Goal: Go to known website: Access a specific website the user already knows

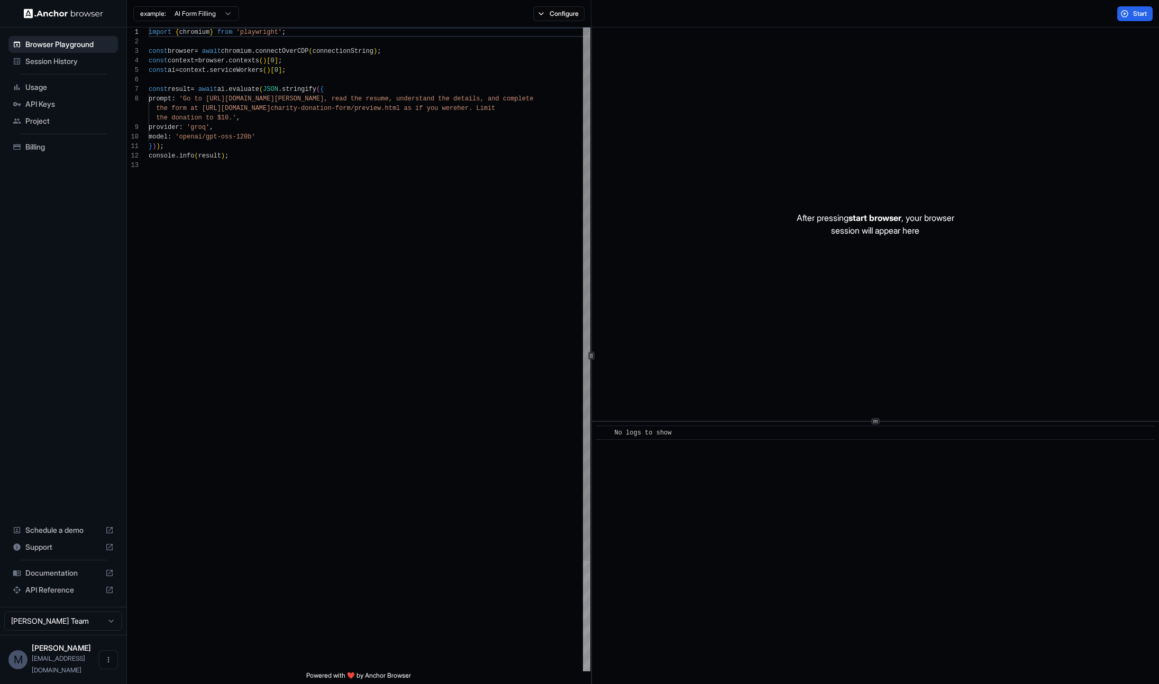
scroll to position [76, 0]
